Goal: Transaction & Acquisition: Subscribe to service/newsletter

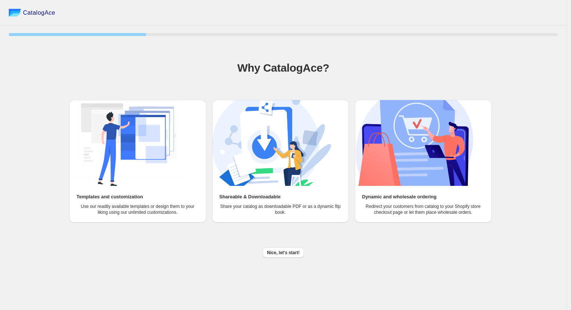
click at [126, 177] on img at bounding box center [128, 143] width 119 height 86
click at [276, 254] on span "Nice, let's start!" at bounding box center [283, 253] width 33 height 6
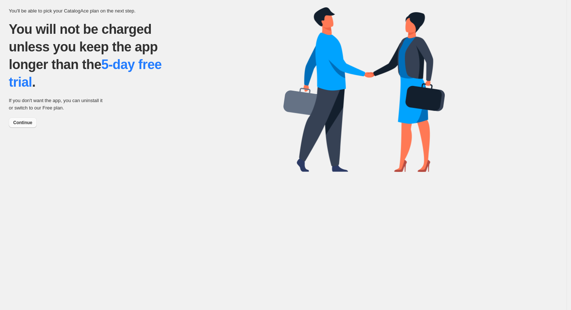
click at [29, 119] on button "Continue" at bounding box center [23, 122] width 28 height 10
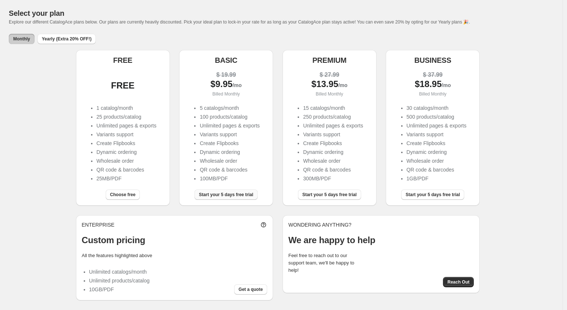
scroll to position [30, 0]
click at [206, 194] on span "Start your 5 days free trial" at bounding box center [226, 195] width 54 height 6
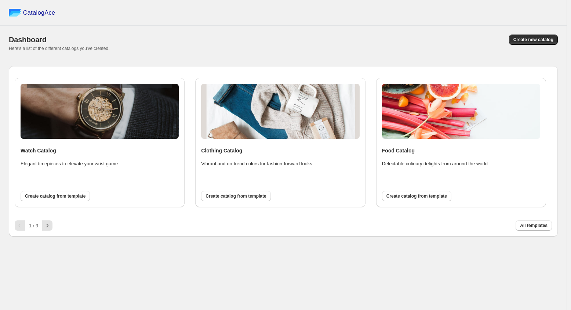
click at [40, 227] on div "1 / 9" at bounding box center [34, 225] width 18 height 5
click at [44, 227] on button "button" at bounding box center [47, 225] width 10 height 10
